Goal: Information Seeking & Learning: Learn about a topic

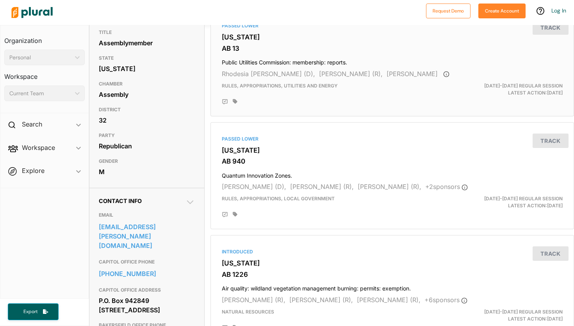
scroll to position [23, 0]
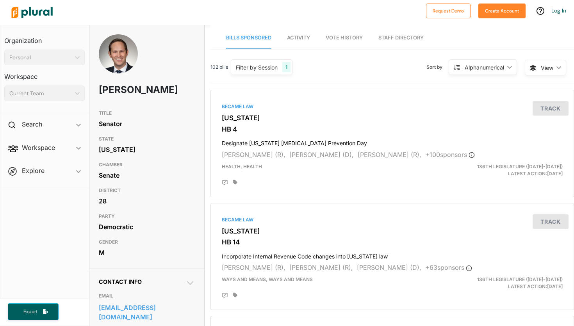
click at [129, 102] on h1 "Casey Weinstein" at bounding box center [127, 89] width 57 height 23
copy h1 "Weinstein"
click at [30, 125] on h2 "Search" at bounding box center [32, 124] width 20 height 9
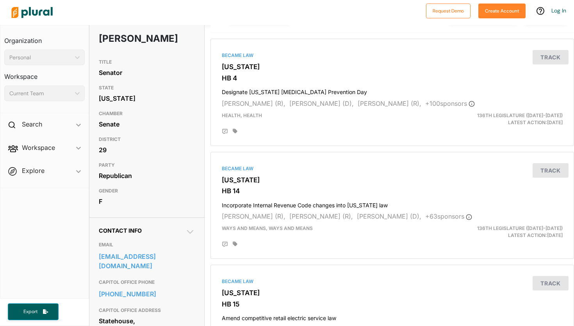
scroll to position [60, 0]
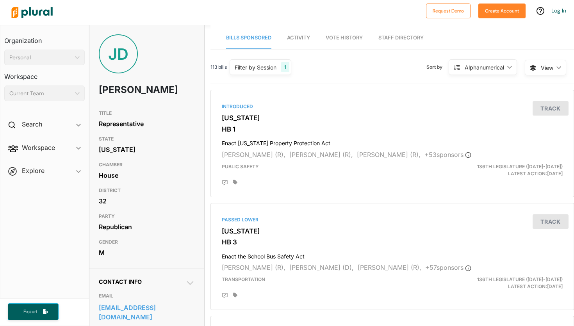
scroll to position [51, 0]
drag, startPoint x: 145, startPoint y: 106, endPoint x: 98, endPoint y: 102, distance: 46.2
click at [98, 102] on div "[PERSON_NAME]" at bounding box center [146, 70] width 115 height 72
copy h1 "Oelslager"
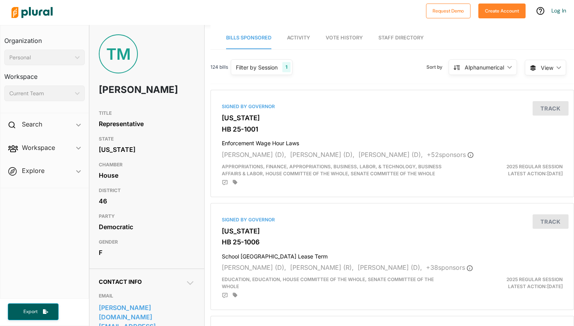
scroll to position [28, 0]
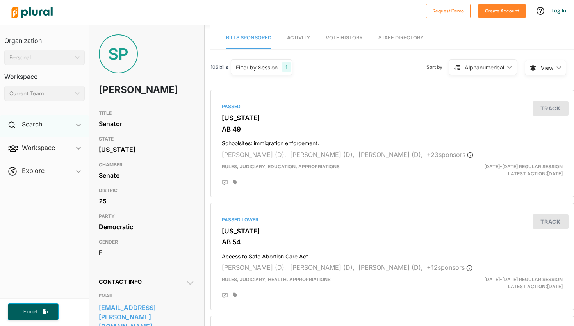
click at [83, 123] on div "Search ic_keyboard_arrow_down" at bounding box center [44, 125] width 88 height 21
click at [38, 120] on h2 "Search" at bounding box center [32, 124] width 20 height 9
click at [13, 127] on icon at bounding box center [11, 125] width 7 height 7
click at [43, 132] on div "Search ic_keyboard_arrow_down" at bounding box center [44, 125] width 88 height 21
click at [41, 150] on span "Workspace ic_keyboard_arrow_down Members Bills Tags Saved Searches Activity" at bounding box center [44, 149] width 88 height 21
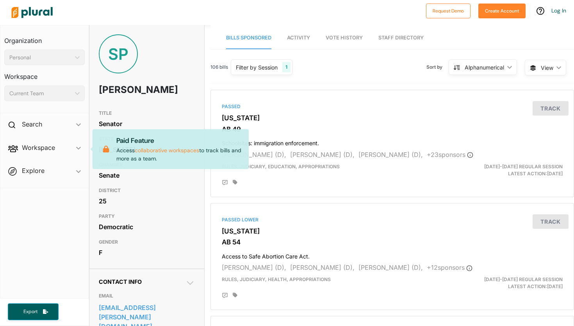
click at [42, 170] on span "Explore ic_keyboard_arrow_down Overview" at bounding box center [44, 172] width 88 height 21
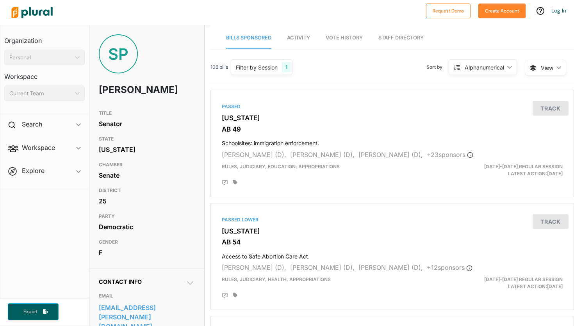
click at [143, 89] on h1 "Sasha Pérez" at bounding box center [127, 89] width 57 height 23
copy h1 "Pérez"
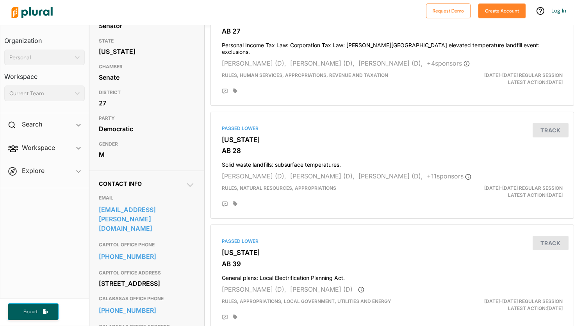
scroll to position [100, 0]
